Goal: Task Accomplishment & Management: Use online tool/utility

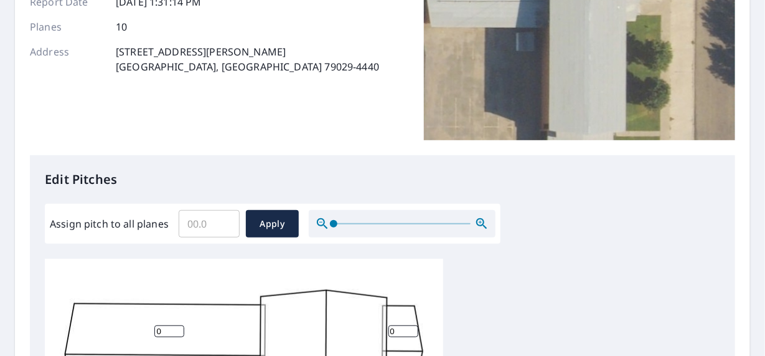
scroll to position [311, 0]
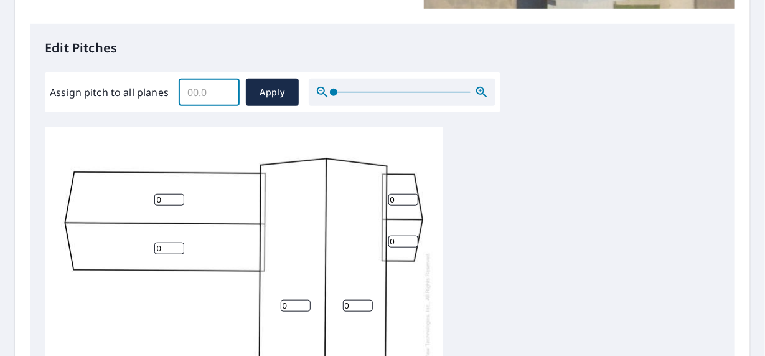
click at [204, 99] on input "Assign pitch to all planes" at bounding box center [209, 92] width 61 height 35
type input "2"
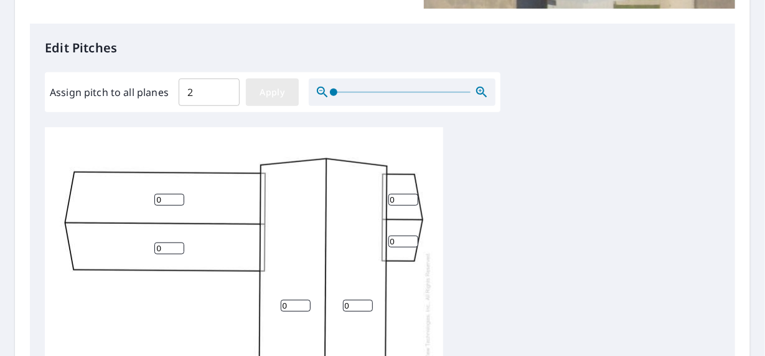
click at [262, 90] on span "Apply" at bounding box center [272, 93] width 33 height 16
type input "2"
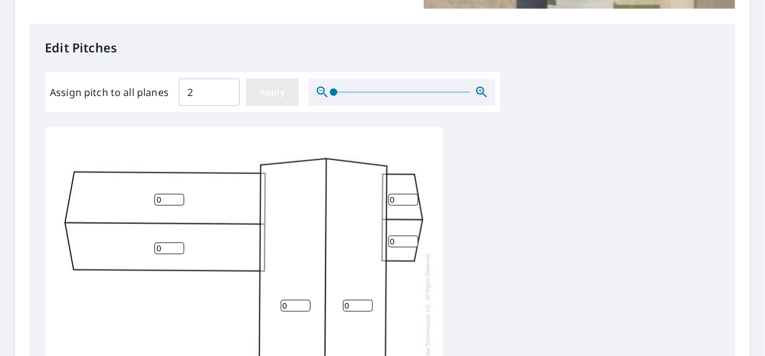
type input "2"
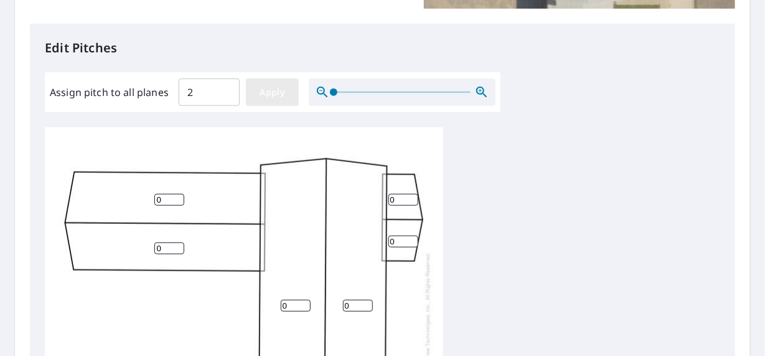
type input "2"
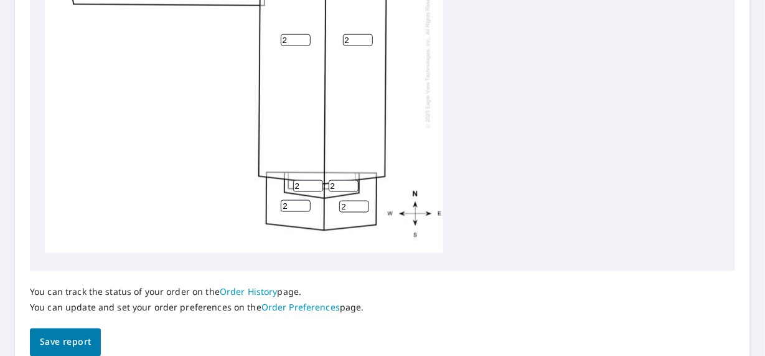
scroll to position [623, 0]
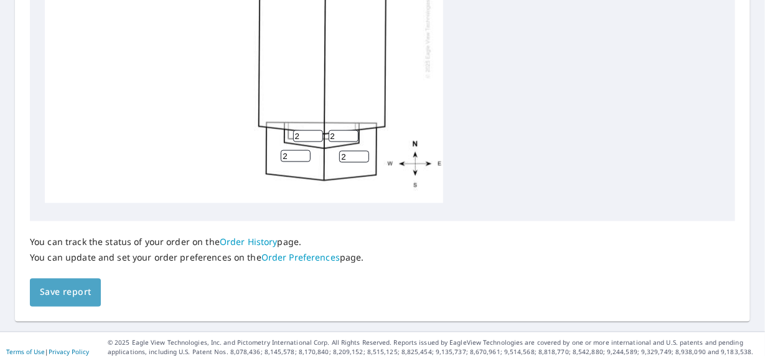
click at [67, 294] on span "Save report" at bounding box center [65, 293] width 51 height 16
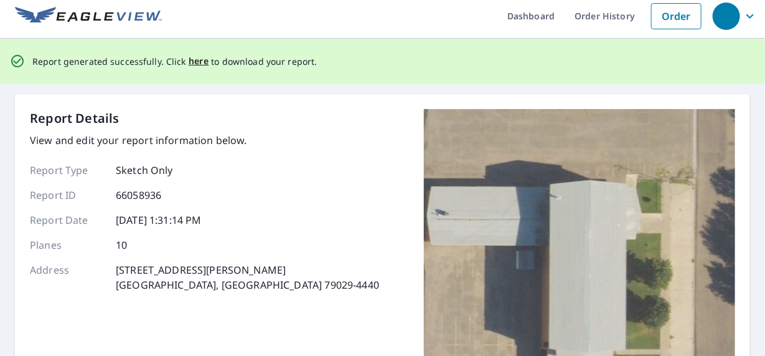
scroll to position [0, 0]
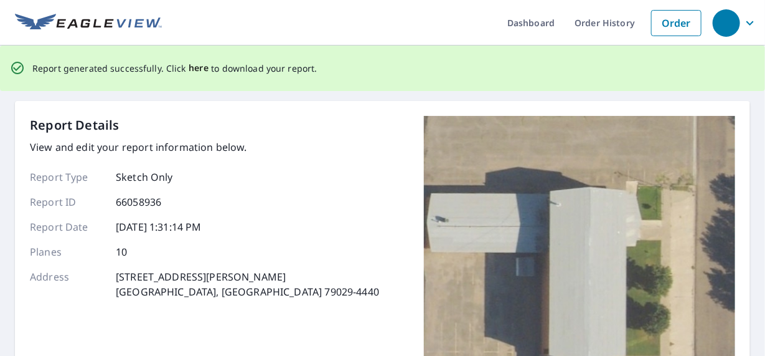
click at [197, 70] on span "here" at bounding box center [199, 68] width 21 height 16
